Goal: Information Seeking & Learning: Learn about a topic

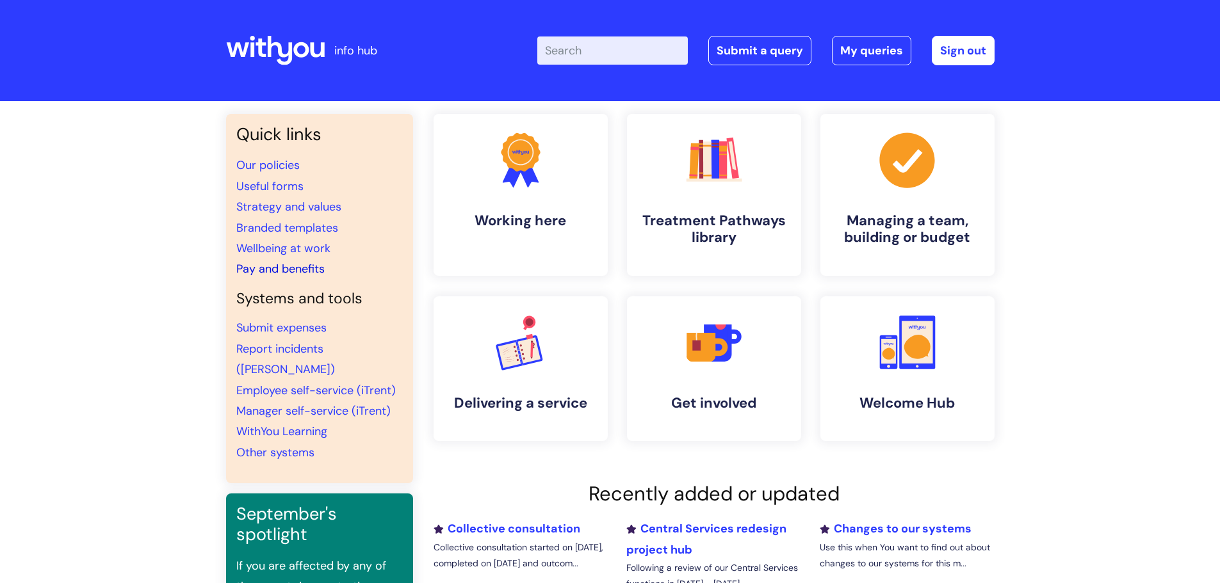
click at [286, 268] on link "Pay and benefits" at bounding box center [280, 268] width 88 height 15
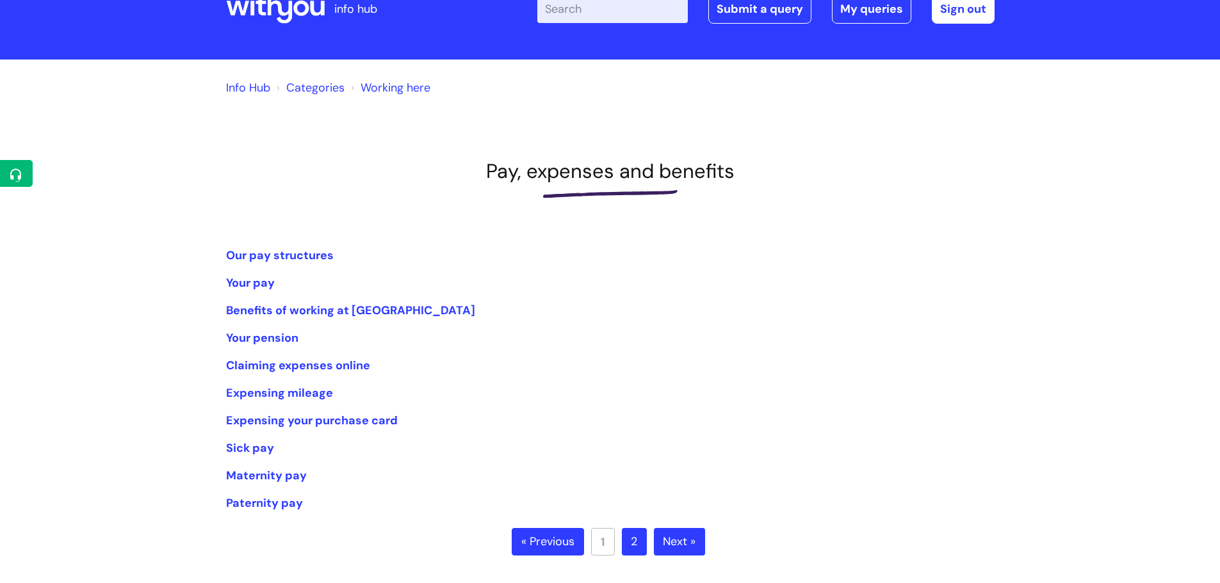
scroll to position [64, 0]
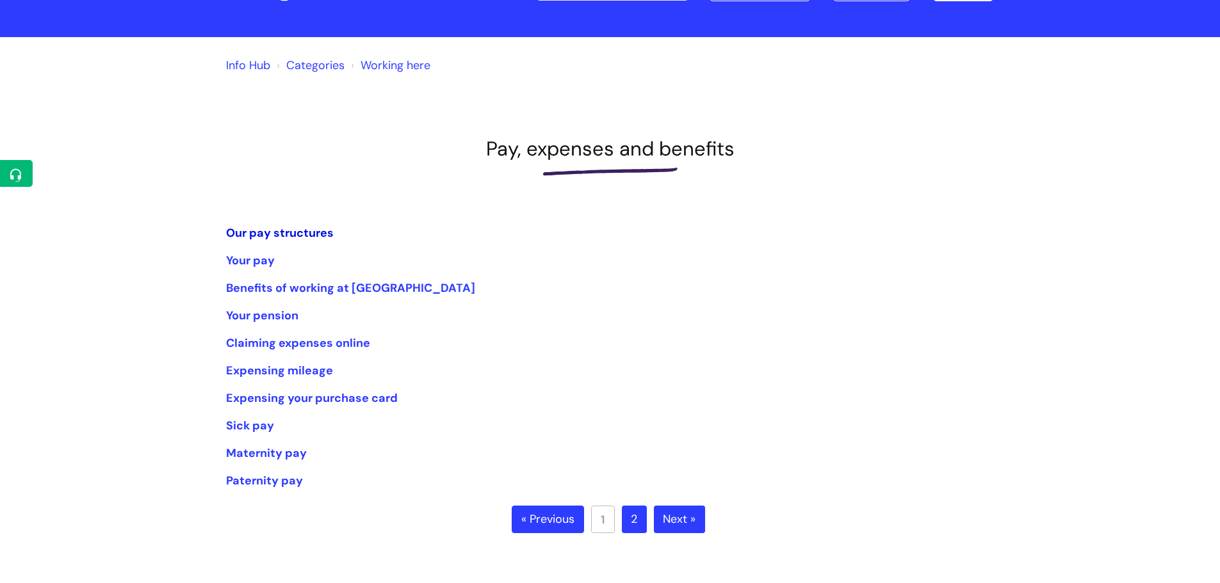
click at [284, 231] on link "Our pay structures" at bounding box center [280, 232] width 108 height 15
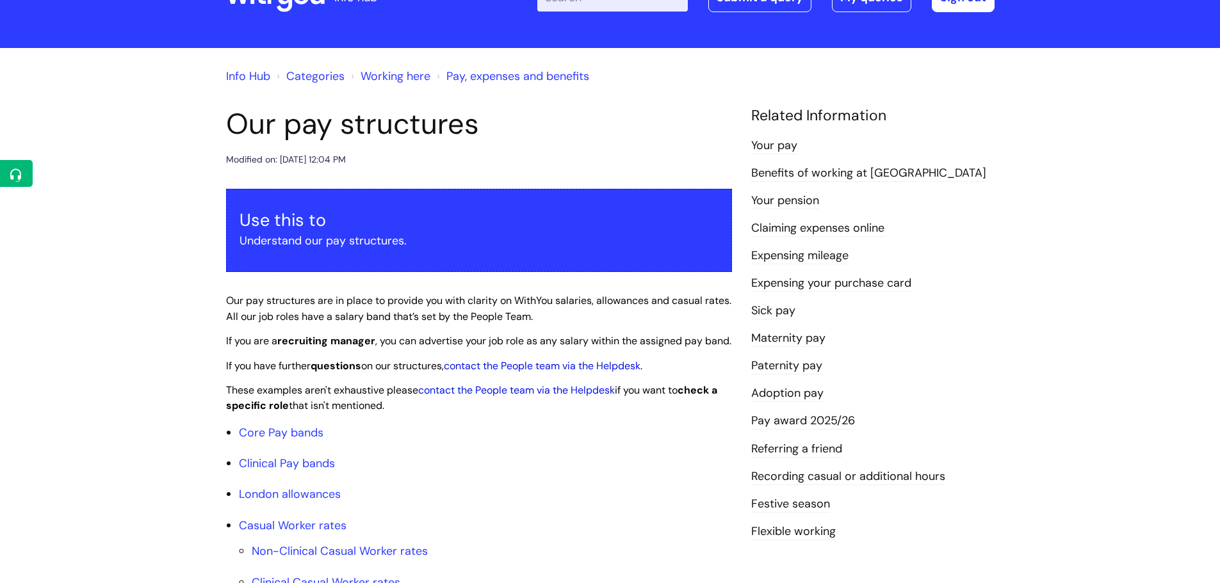
scroll to position [256, 0]
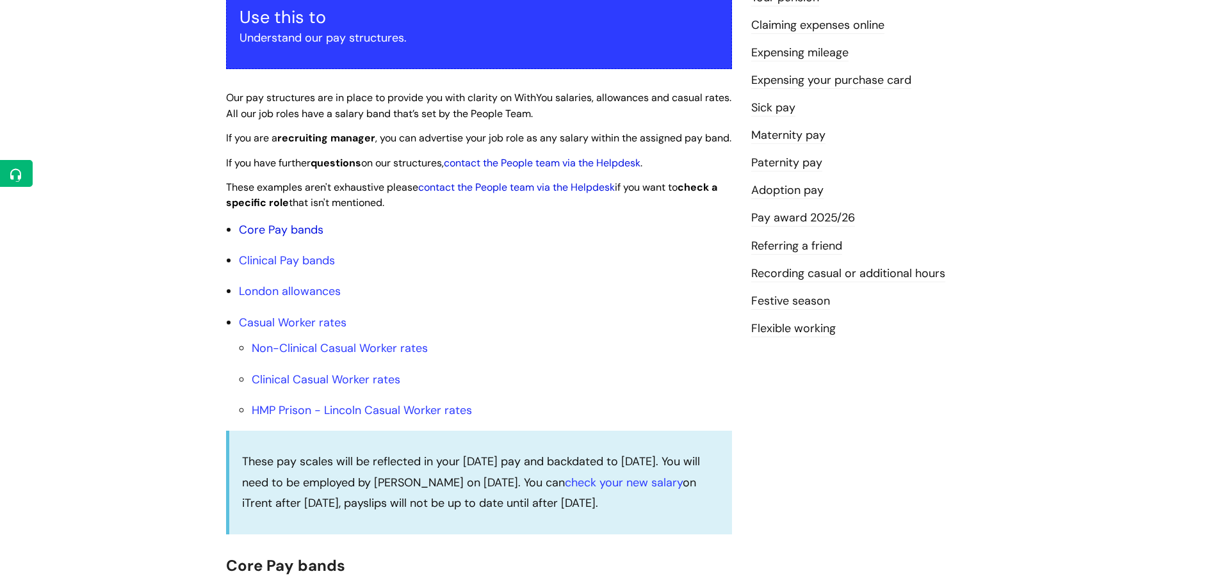
click at [273, 238] on link "Core Pay bands" at bounding box center [281, 229] width 85 height 15
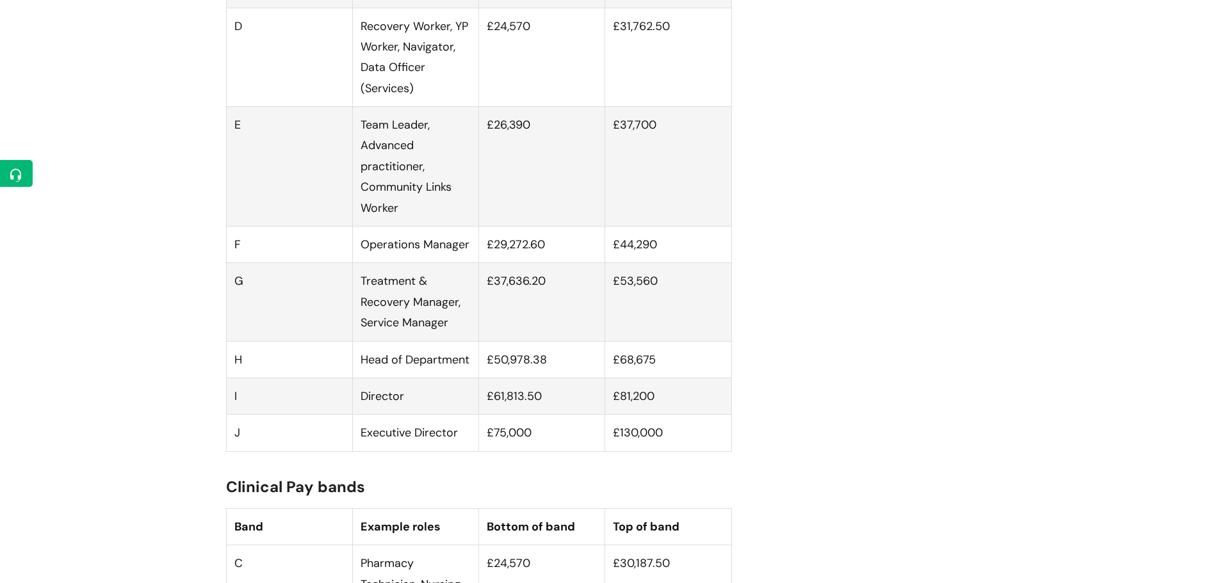
scroll to position [1088, 0]
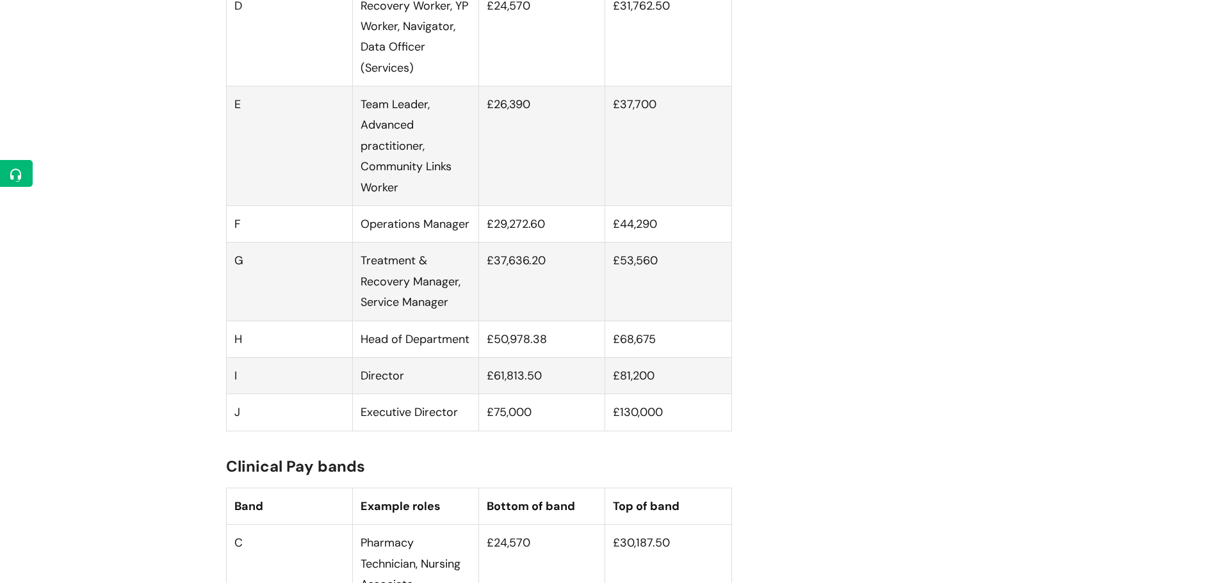
click at [437, 394] on td "Director" at bounding box center [415, 375] width 126 height 36
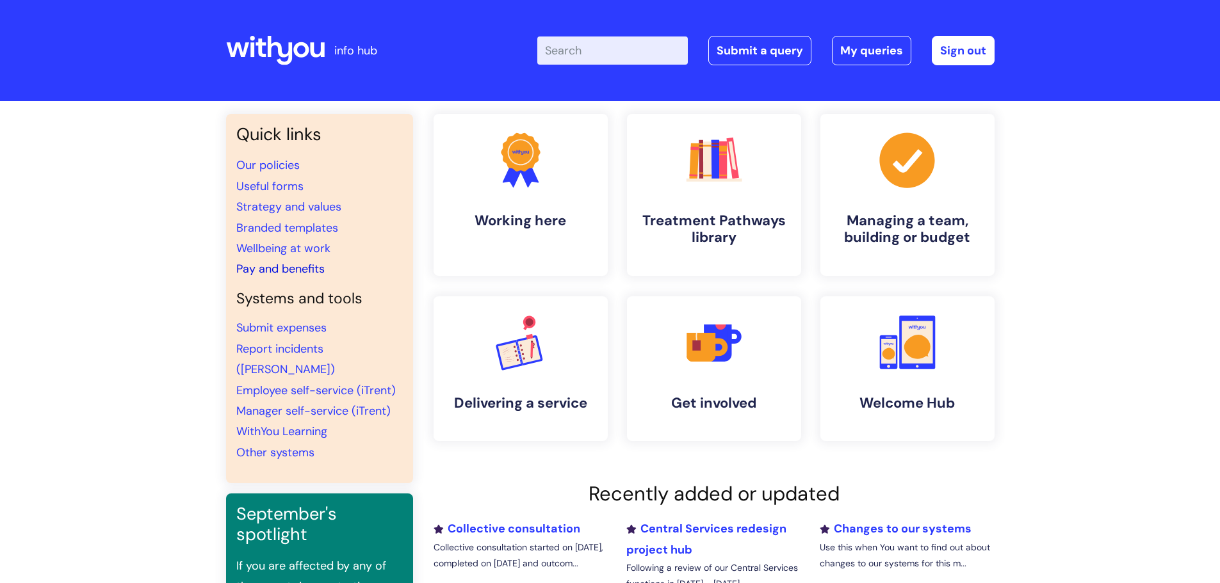
click at [274, 270] on link "Pay and benefits" at bounding box center [280, 268] width 88 height 15
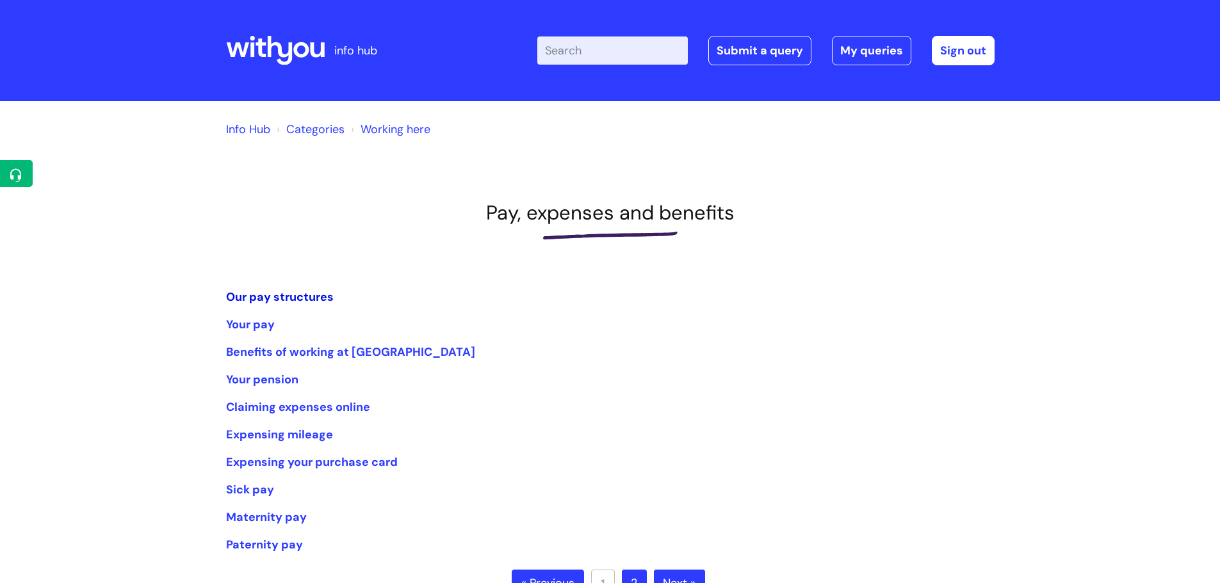
click at [288, 300] on link "Our pay structures" at bounding box center [280, 296] width 108 height 15
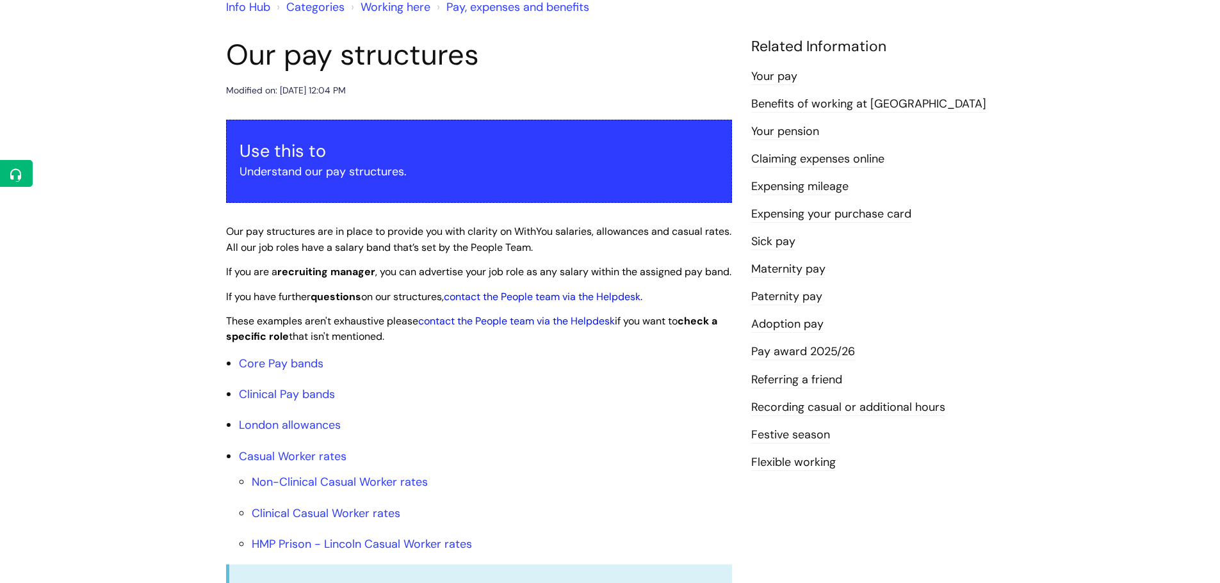
scroll to position [128, 0]
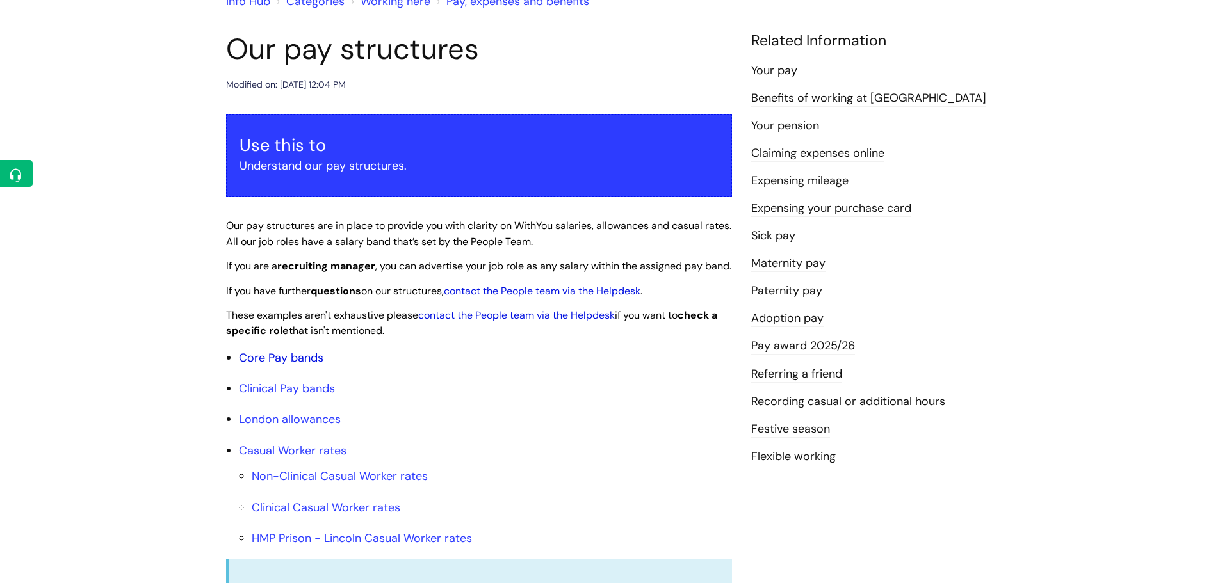
click at [295, 366] on link "Core Pay bands" at bounding box center [281, 357] width 85 height 15
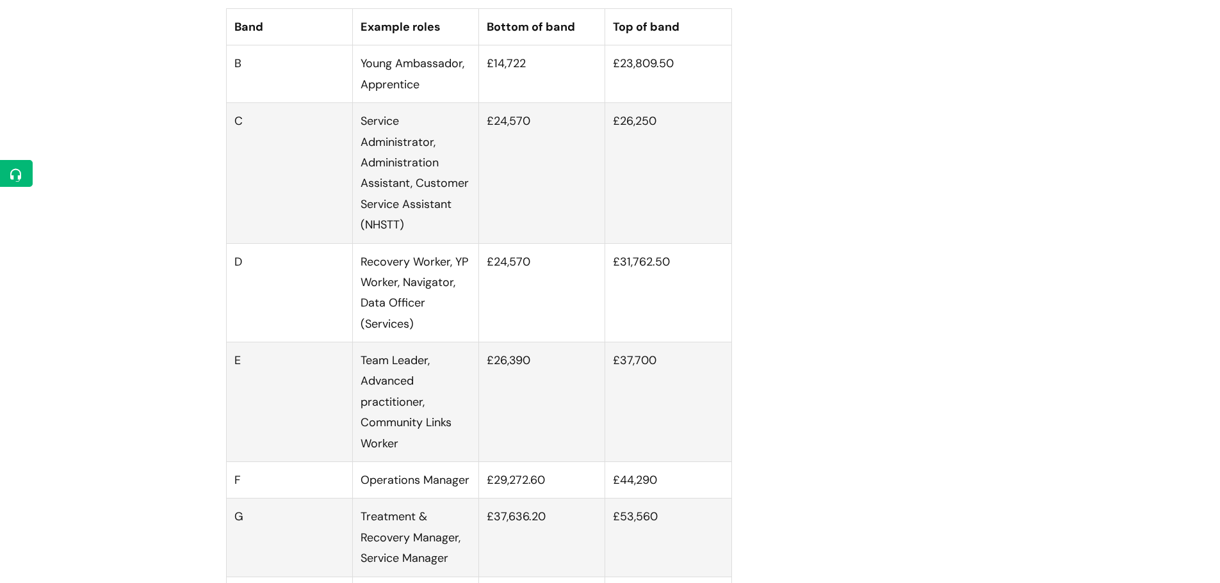
scroll to position [896, 0]
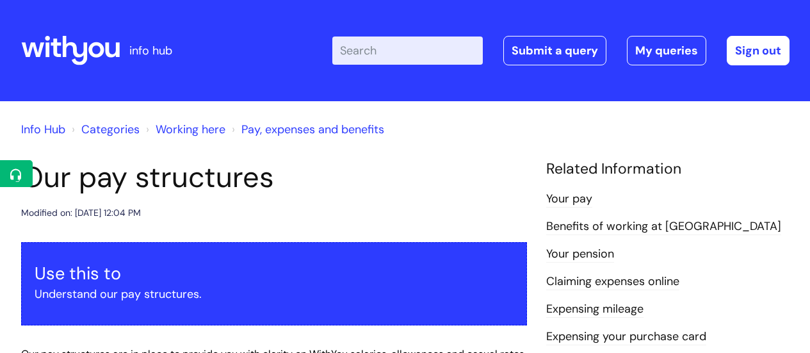
scroll to position [3906, 0]
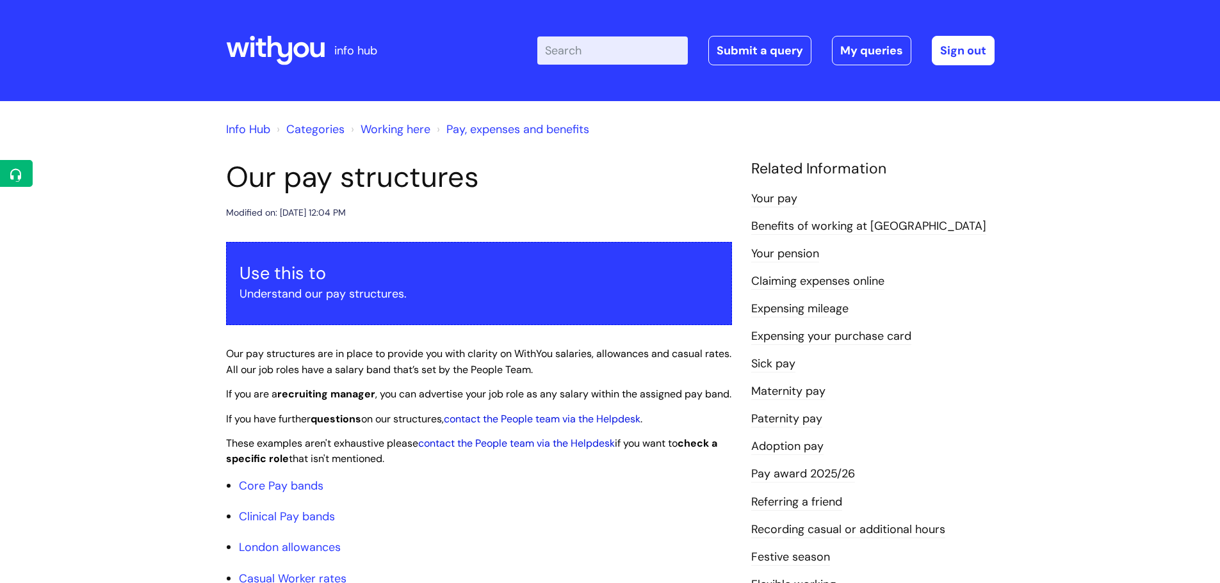
scroll to position [1088, 0]
